Goal: Share content

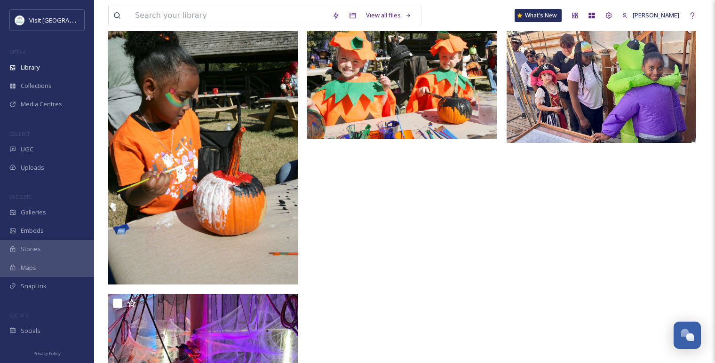
scroll to position [1463, 0]
click at [40, 289] on span "SnapLink" at bounding box center [34, 286] width 26 height 9
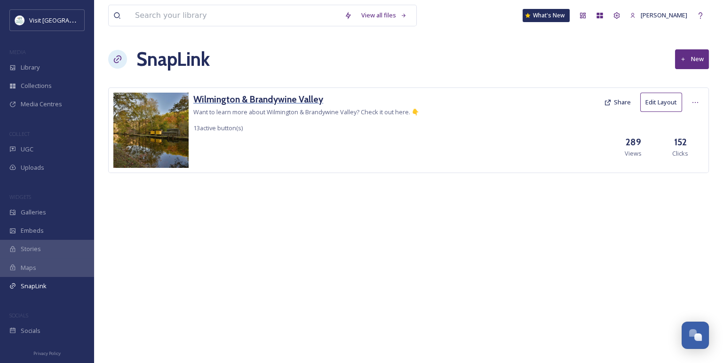
click at [231, 103] on h3 "Wilmington & Brandywine Valley" at bounding box center [306, 100] width 226 height 14
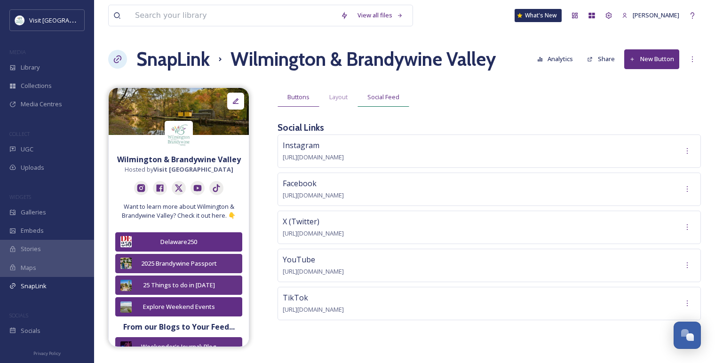
click at [388, 97] on span "Social Feed" at bounding box center [383, 97] width 32 height 9
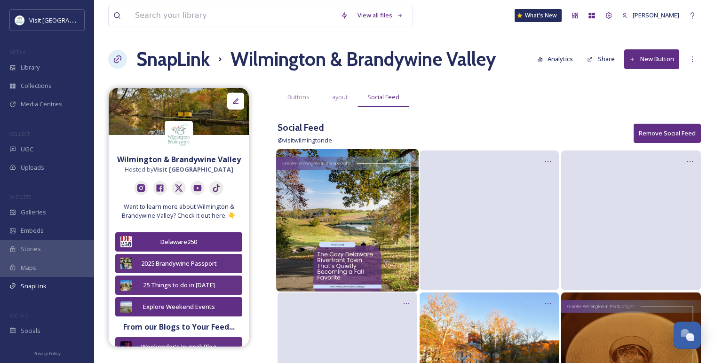
click at [370, 206] on img at bounding box center [347, 220] width 143 height 143
click at [404, 159] on icon at bounding box center [408, 160] width 8 height 8
click at [388, 206] on div "Edit Post" at bounding box center [397, 199] width 38 height 19
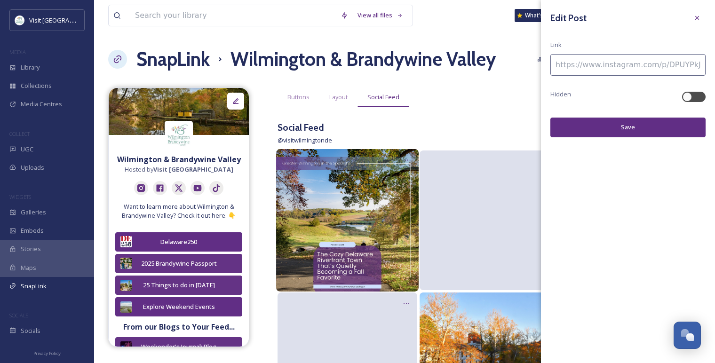
click at [581, 67] on input at bounding box center [627, 65] width 155 height 22
paste input "[URL][DOMAIN_NAME][US_STATE]"
type input "[URL][DOMAIN_NAME][US_STATE]"
click at [603, 124] on button "Save" at bounding box center [627, 127] width 155 height 19
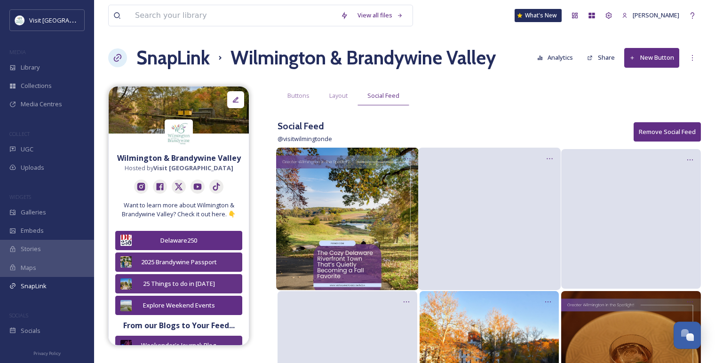
scroll to position [1, 0]
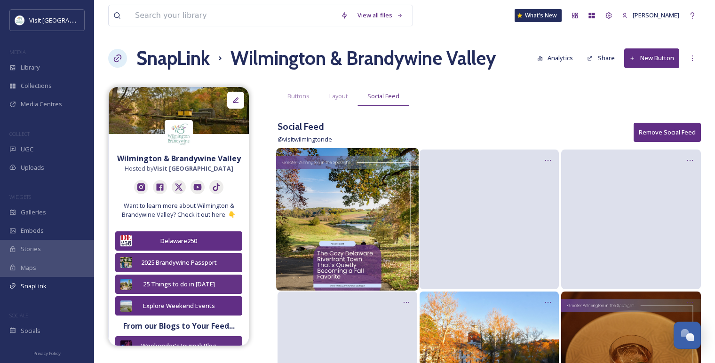
click at [451, 92] on div "Buttons Layout Social Feed" at bounding box center [488, 96] width 423 height 19
